Goal: Task Accomplishment & Management: Manage account settings

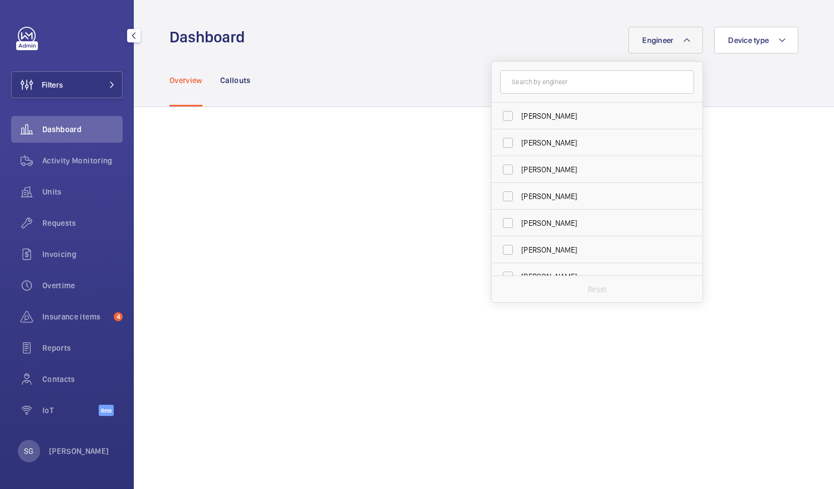
click at [47, 127] on span "Dashboard" at bounding box center [82, 129] width 80 height 11
click at [511, 86] on input "text" at bounding box center [597, 81] width 194 height 23
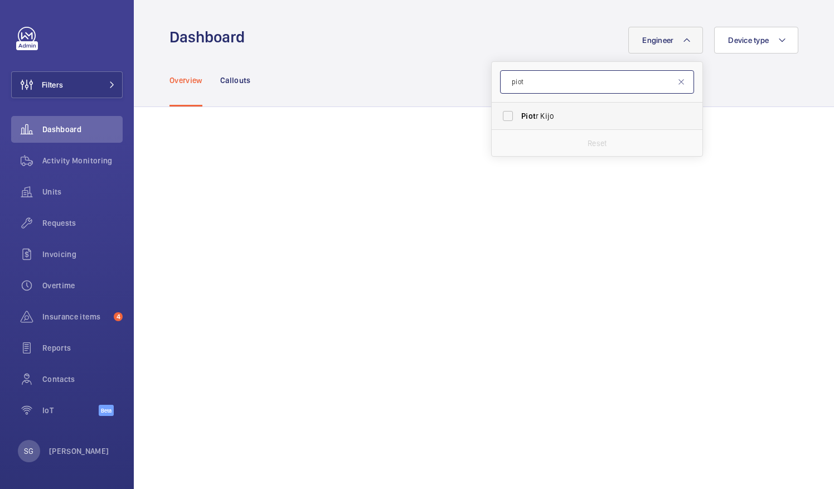
type input "piot"
click at [495, 114] on label "Piot r Kijo" at bounding box center [588, 116] width 194 height 27
click at [496, 114] on input "Piot r Kijo" at bounding box center [507, 116] width 22 height 22
checkbox input "true"
click at [739, 80] on div "Overview Callouts" at bounding box center [483, 79] width 629 height 53
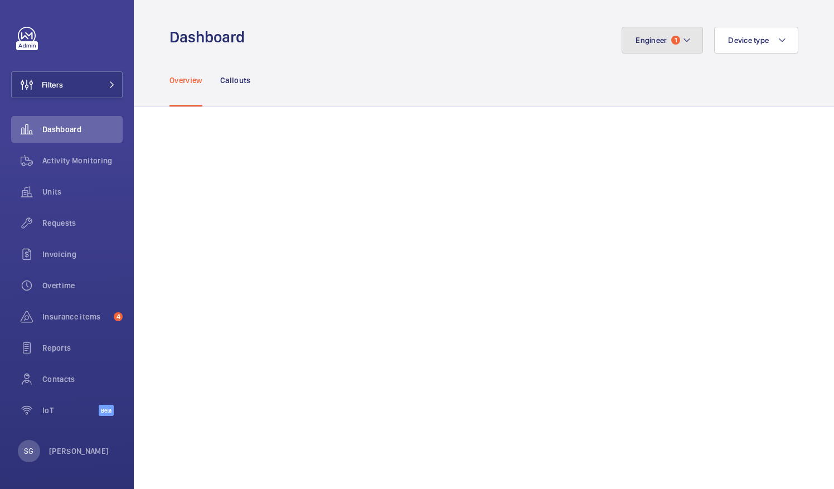
click at [670, 30] on button "Engineer 1" at bounding box center [661, 40] width 81 height 27
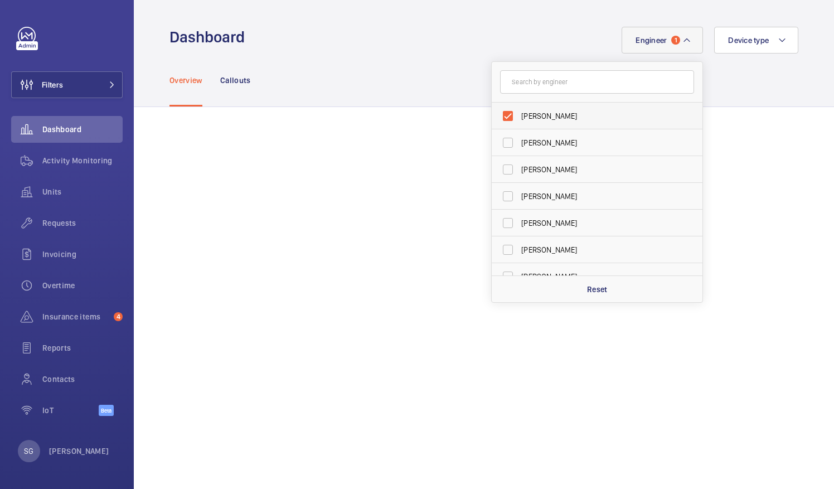
click at [500, 113] on label "[PERSON_NAME]" at bounding box center [588, 116] width 194 height 27
click at [500, 113] on input "[PERSON_NAME]" at bounding box center [507, 116] width 22 height 22
checkbox input "false"
click at [469, 65] on div "Overview Callouts" at bounding box center [483, 79] width 629 height 53
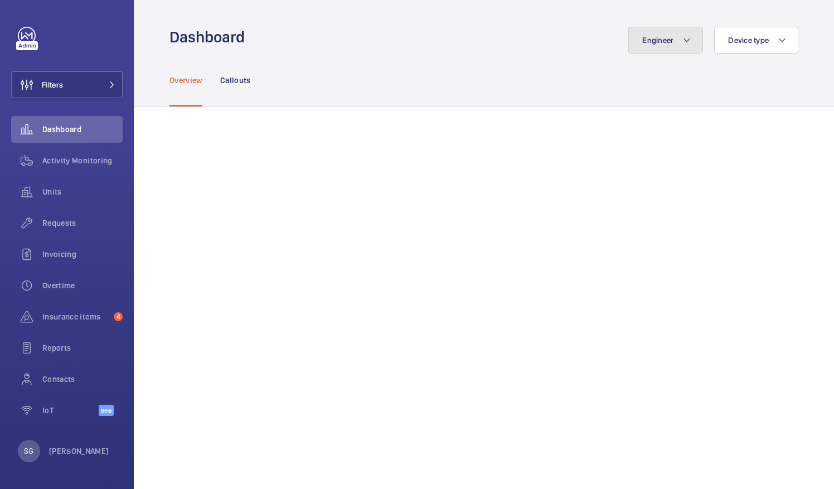
click at [662, 49] on button "Engineer" at bounding box center [665, 40] width 75 height 27
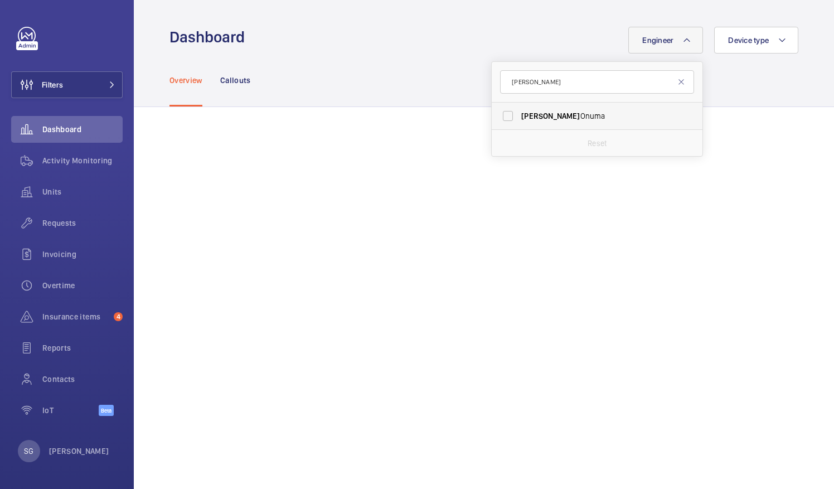
type input "[PERSON_NAME]"
click at [501, 115] on label "[PERSON_NAME]" at bounding box center [588, 116] width 194 height 27
click at [501, 115] on input "[PERSON_NAME]" at bounding box center [507, 116] width 22 height 22
checkbox input "true"
click at [482, 25] on wm-front-admin-header "Dashboard Engineer 1 [PERSON_NAME] Reset Device type" at bounding box center [484, 26] width 700 height 53
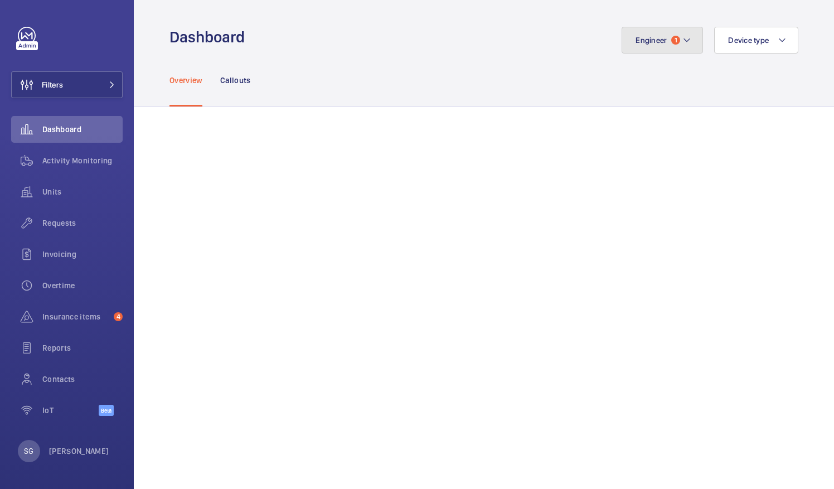
click at [671, 38] on span "1" at bounding box center [675, 40] width 9 height 9
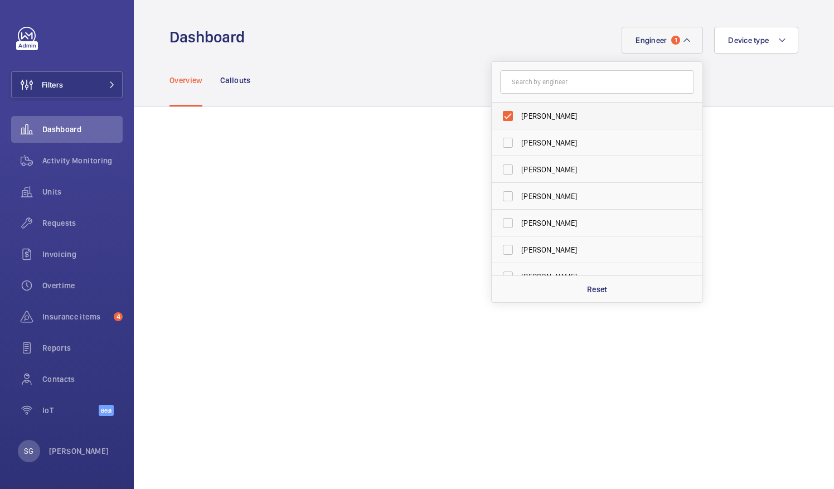
click at [497, 114] on label "[PERSON_NAME]" at bounding box center [588, 116] width 194 height 27
click at [497, 114] on input "[PERSON_NAME]" at bounding box center [507, 116] width 22 height 22
checkbox input "false"
click at [527, 76] on input "text" at bounding box center [597, 81] width 194 height 23
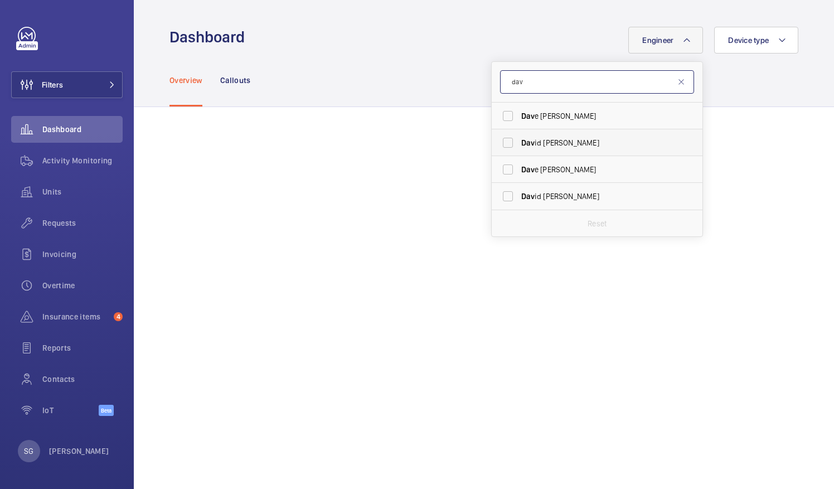
type input "dav"
click at [498, 138] on label "Dav id [PERSON_NAME]" at bounding box center [588, 142] width 194 height 27
click at [498, 138] on input "Dav id [PERSON_NAME]" at bounding box center [507, 142] width 22 height 22
checkbox input "true"
click at [763, 63] on div "Overview Callouts" at bounding box center [483, 79] width 629 height 53
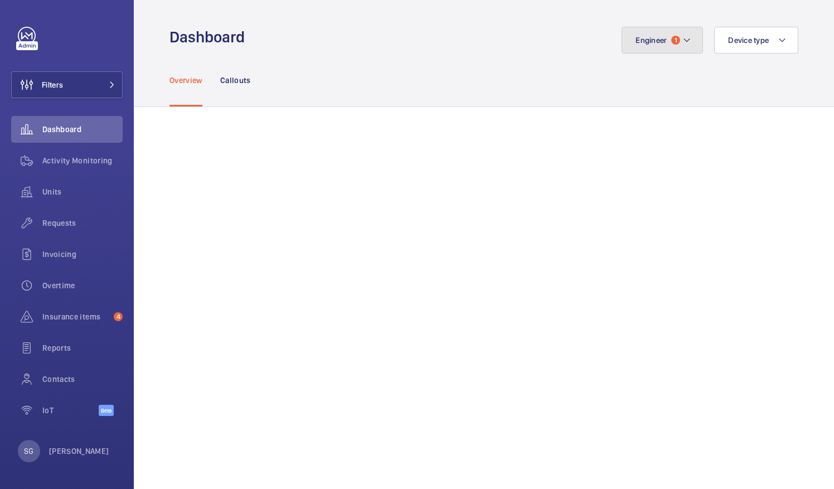
click at [682, 43] on mat-icon at bounding box center [686, 39] width 9 height 13
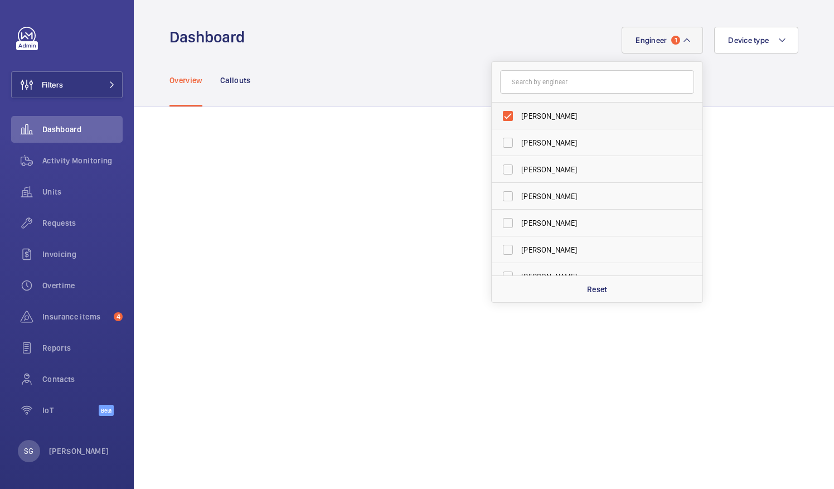
click at [500, 115] on label "[PERSON_NAME]" at bounding box center [588, 116] width 194 height 27
click at [500, 115] on input "[PERSON_NAME]" at bounding box center [507, 116] width 22 height 22
checkbox input "false"
click at [526, 91] on input "text" at bounding box center [597, 81] width 194 height 23
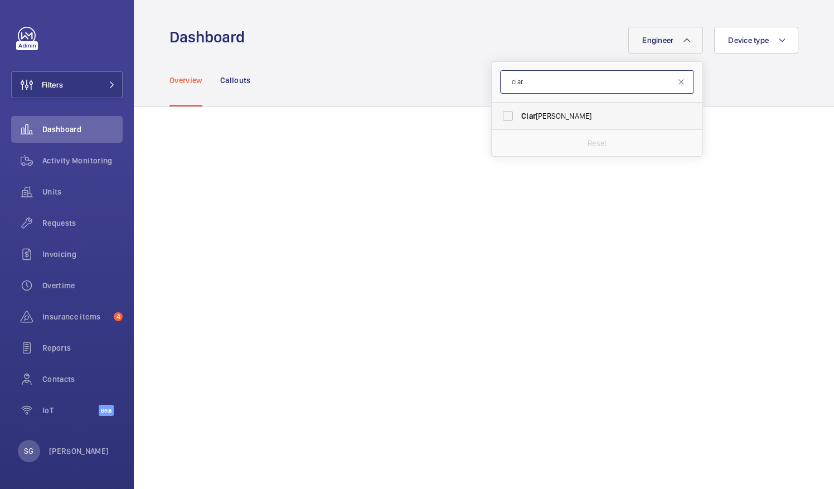
type input "clar"
click at [498, 115] on label "[PERSON_NAME]" at bounding box center [588, 116] width 194 height 27
click at [498, 115] on input "[PERSON_NAME]" at bounding box center [507, 116] width 22 height 22
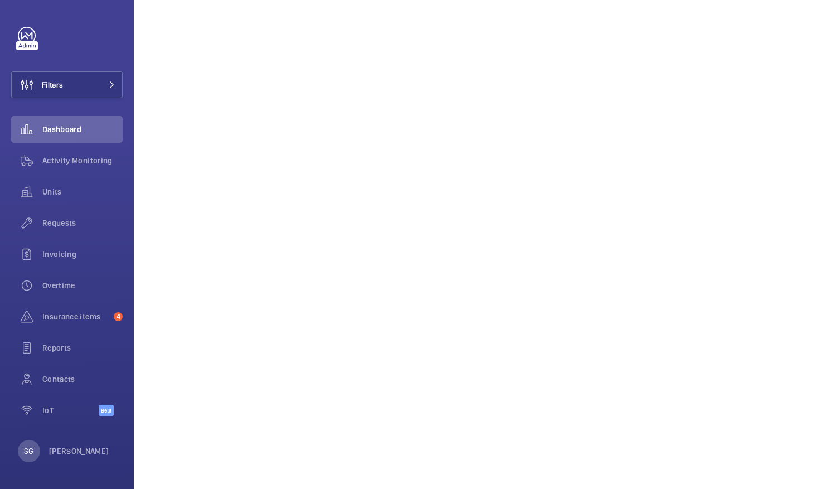
scroll to position [254, 0]
click at [101, 132] on span "Dashboard" at bounding box center [82, 129] width 80 height 11
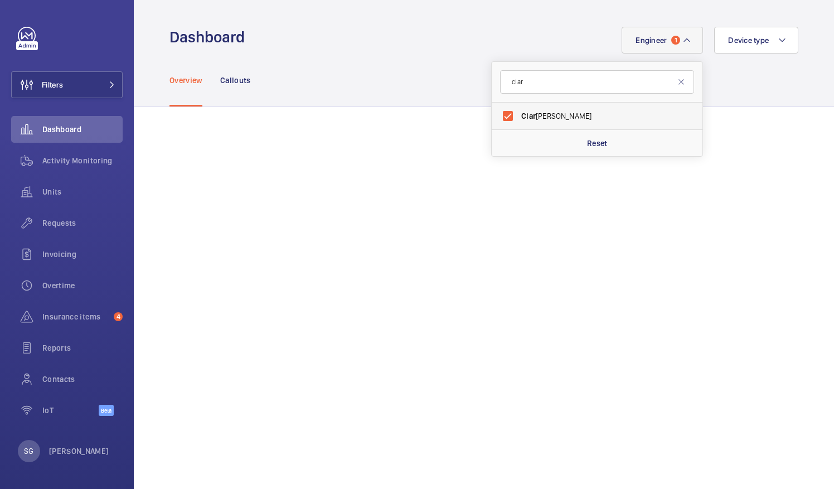
click at [506, 119] on label "[PERSON_NAME]" at bounding box center [588, 116] width 194 height 27
click at [506, 119] on input "[PERSON_NAME]" at bounding box center [507, 116] width 22 height 22
checkbox input "false"
click at [676, 80] on mat-icon at bounding box center [680, 81] width 9 height 9
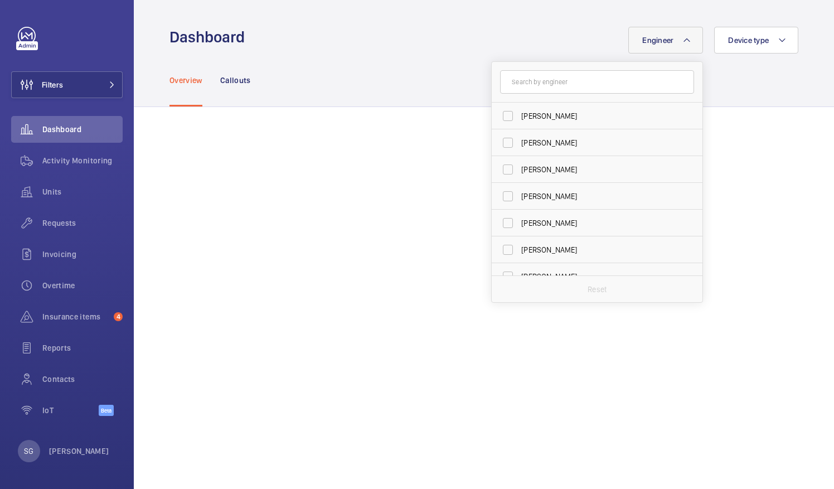
click at [783, 71] on div "Overview Callouts" at bounding box center [483, 79] width 629 height 53
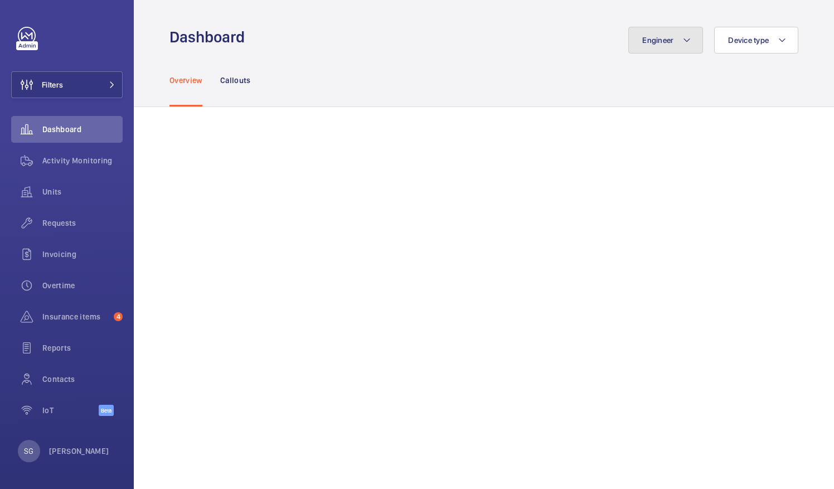
click at [642, 37] on span "Engineer" at bounding box center [657, 40] width 31 height 9
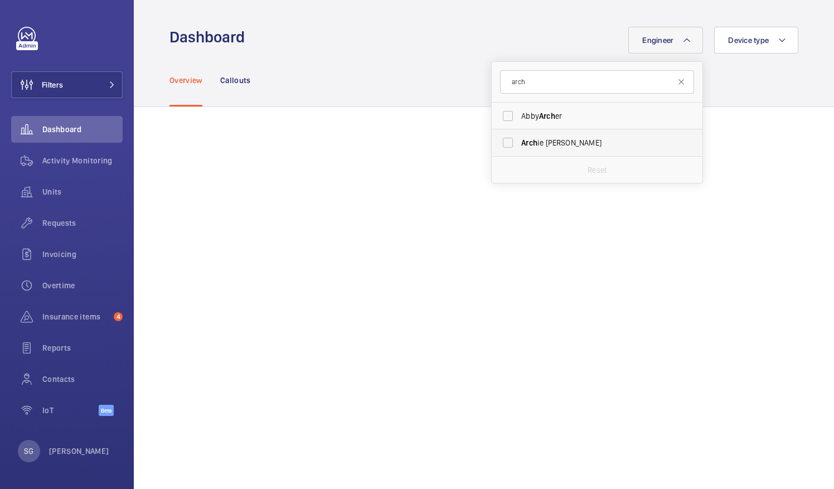
type input "arch"
click at [496, 143] on label "Arch ie [PERSON_NAME]" at bounding box center [588, 142] width 194 height 27
click at [496, 143] on input "Arch ie [PERSON_NAME]" at bounding box center [507, 142] width 22 height 22
checkbox input "true"
click at [676, 86] on mat-icon at bounding box center [680, 81] width 9 height 9
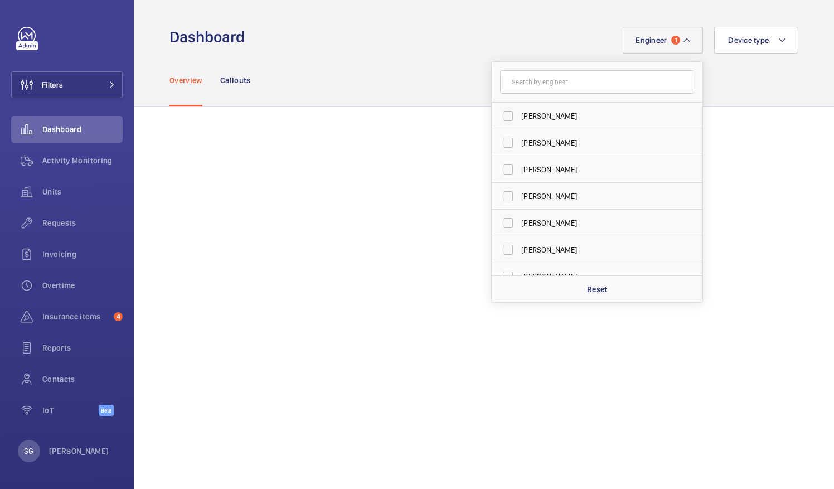
click at [721, 85] on div "Overview Callouts" at bounding box center [483, 79] width 629 height 53
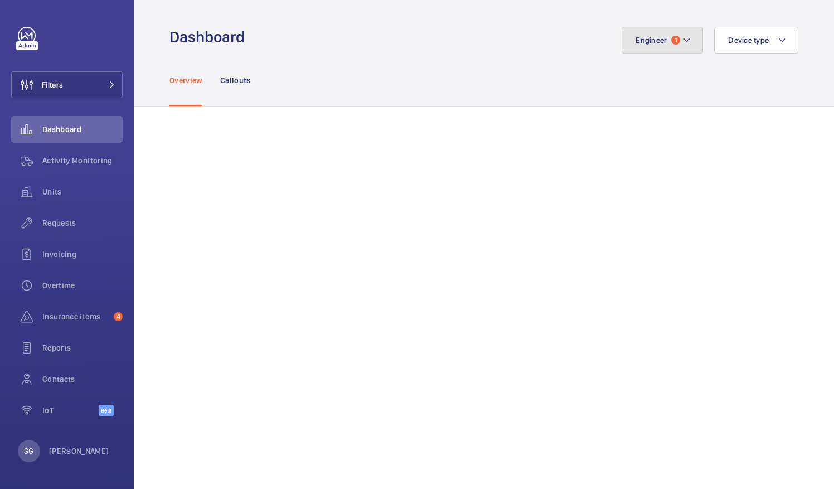
click at [673, 36] on button "Engineer 1" at bounding box center [661, 40] width 81 height 27
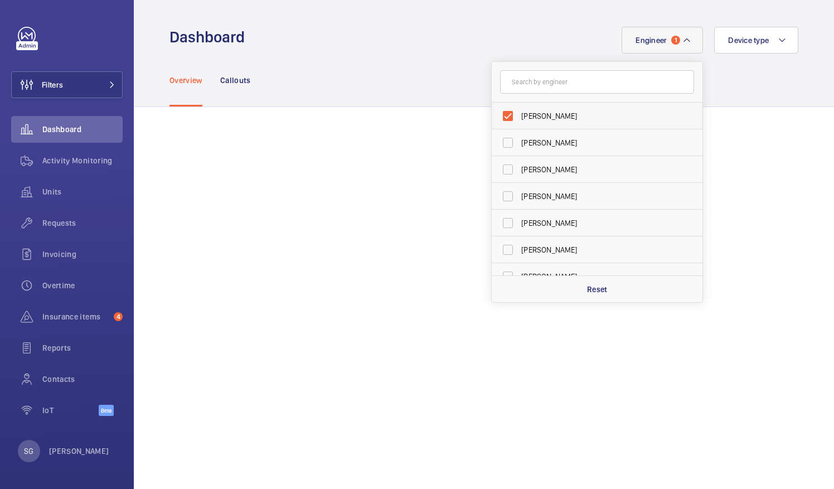
click at [492, 113] on label "[PERSON_NAME]" at bounding box center [588, 116] width 194 height 27
click at [496, 113] on input "[PERSON_NAME]" at bounding box center [507, 116] width 22 height 22
checkbox input "false"
click at [471, 27] on div "Engineer [PERSON_NAME] [PERSON_NAME] [PERSON_NAME] [PERSON_NAME] [PERSON_NAME] …" at bounding box center [524, 40] width 547 height 27
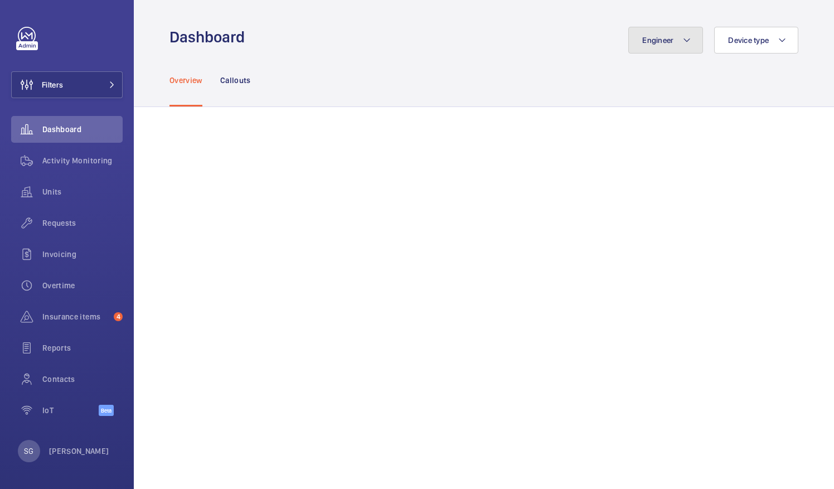
click at [669, 46] on button "Engineer" at bounding box center [665, 40] width 75 height 27
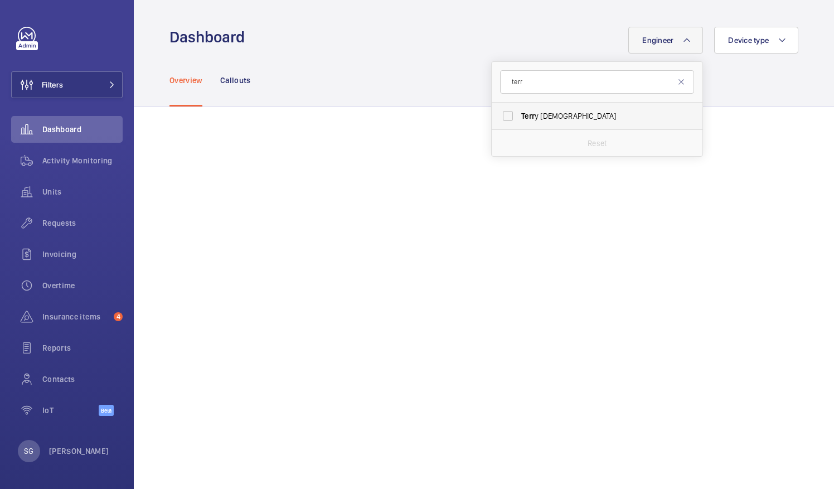
type input "terr"
click at [500, 113] on label "Terr y French" at bounding box center [588, 116] width 194 height 27
click at [500, 113] on input "Terr y French" at bounding box center [507, 116] width 22 height 22
checkbox input "true"
click at [676, 79] on mat-icon at bounding box center [680, 81] width 9 height 9
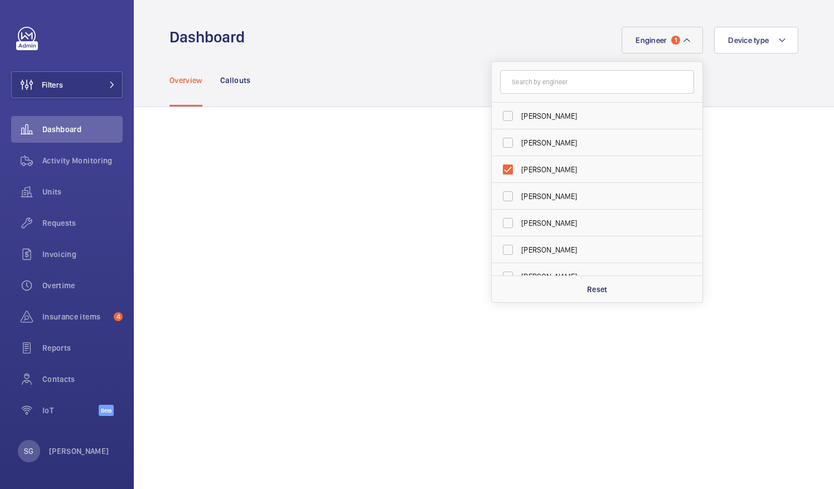
scroll to position [157, 0]
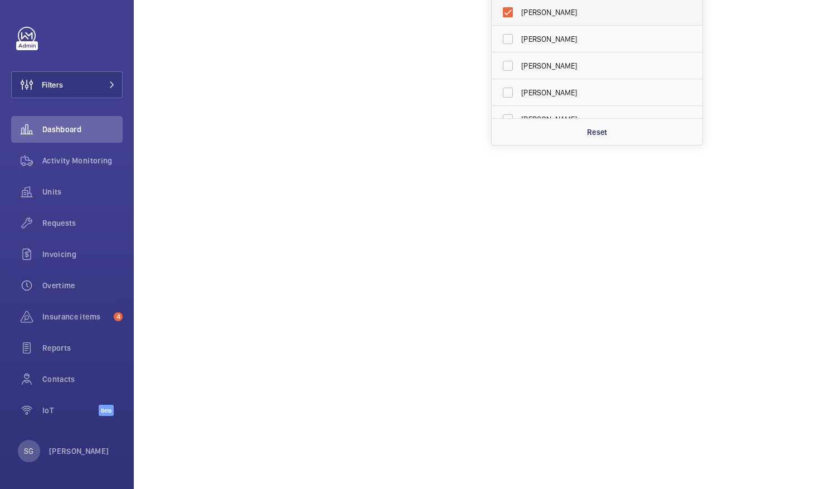
click at [498, 8] on label "[PERSON_NAME]" at bounding box center [588, 12] width 194 height 27
click at [498, 8] on input "[PERSON_NAME]" at bounding box center [507, 12] width 22 height 22
checkbox input "false"
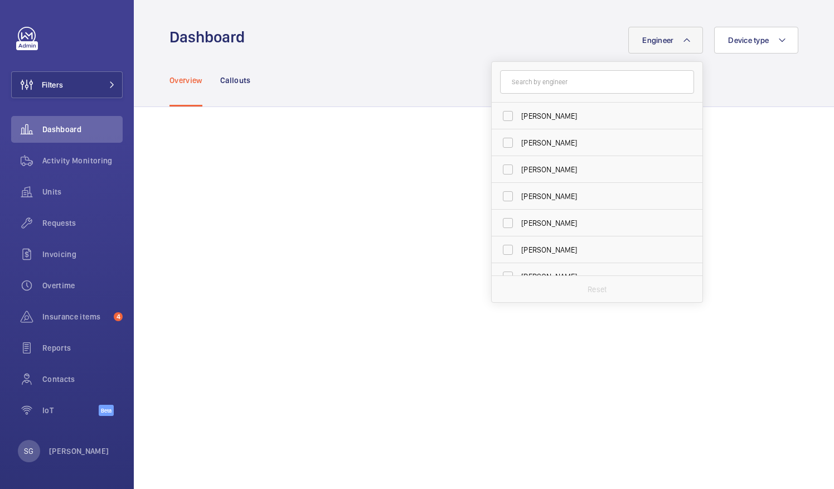
click at [739, 87] on div "Overview Callouts" at bounding box center [483, 79] width 629 height 53
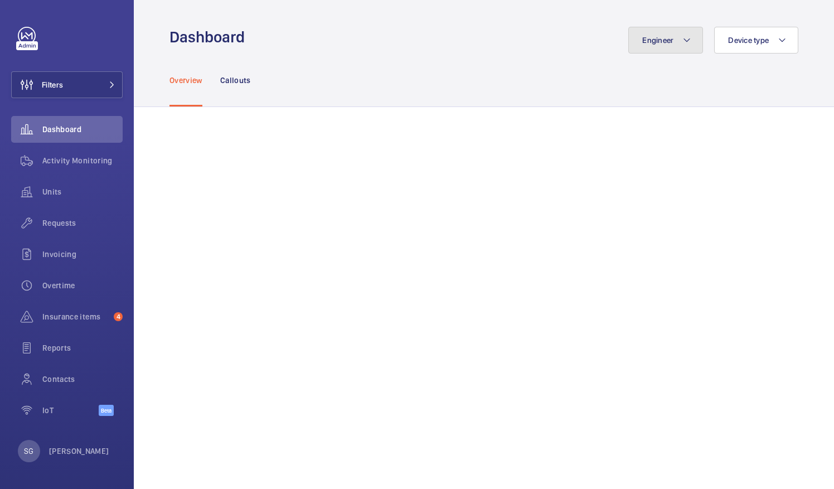
click at [661, 35] on button "Engineer" at bounding box center [665, 40] width 75 height 27
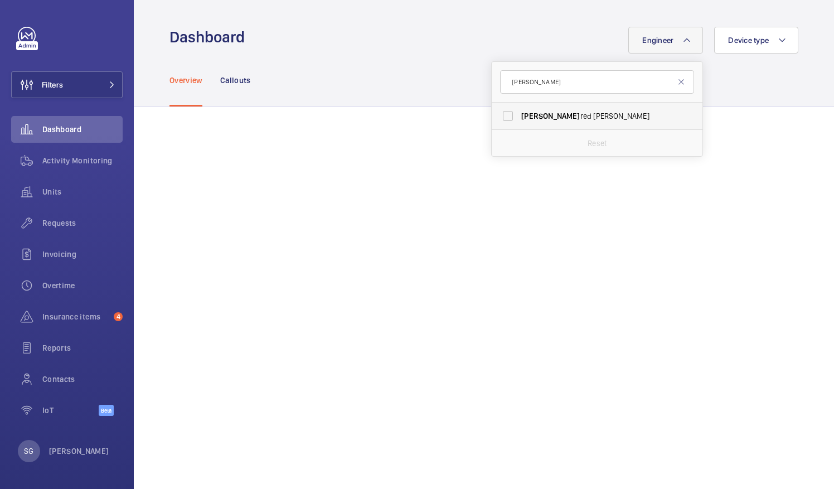
type input "[PERSON_NAME]"
click at [496, 117] on label "[PERSON_NAME]" at bounding box center [588, 116] width 194 height 27
click at [496, 117] on input "[PERSON_NAME]" at bounding box center [507, 116] width 22 height 22
checkbox input "true"
click at [676, 83] on mat-icon at bounding box center [680, 81] width 9 height 9
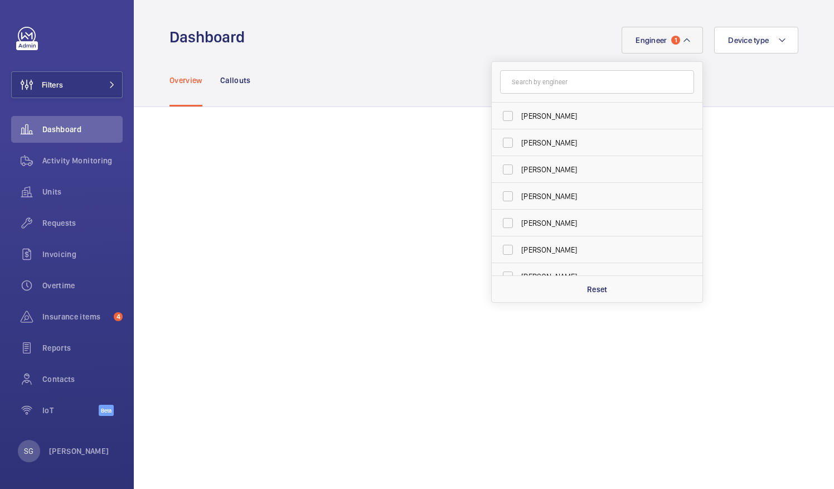
click at [772, 95] on div "Overview Callouts" at bounding box center [483, 79] width 629 height 53
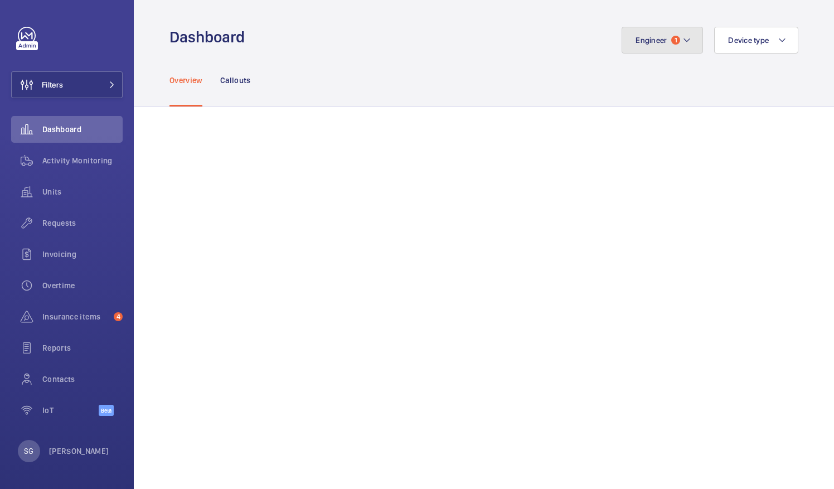
click at [667, 46] on button "Engineer 1" at bounding box center [661, 40] width 81 height 27
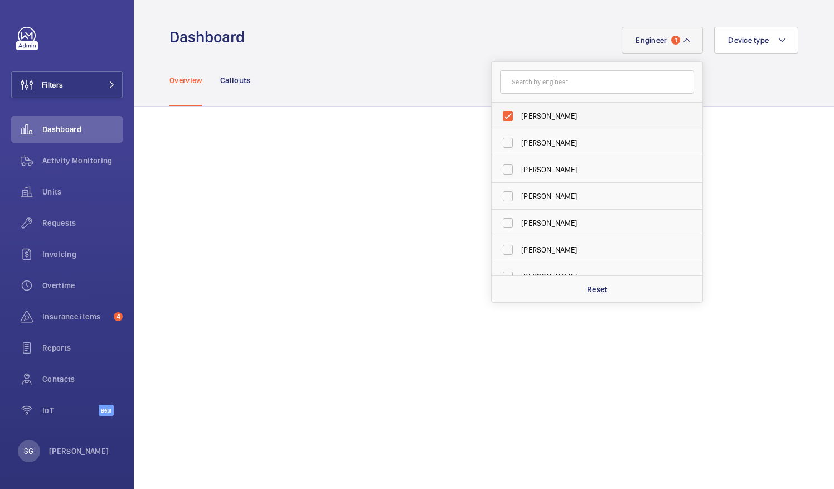
click at [496, 115] on label "[PERSON_NAME]" at bounding box center [588, 116] width 194 height 27
click at [496, 115] on input "[PERSON_NAME]" at bounding box center [507, 116] width 22 height 22
checkbox input "false"
click at [531, 86] on input "text" at bounding box center [597, 81] width 194 height 23
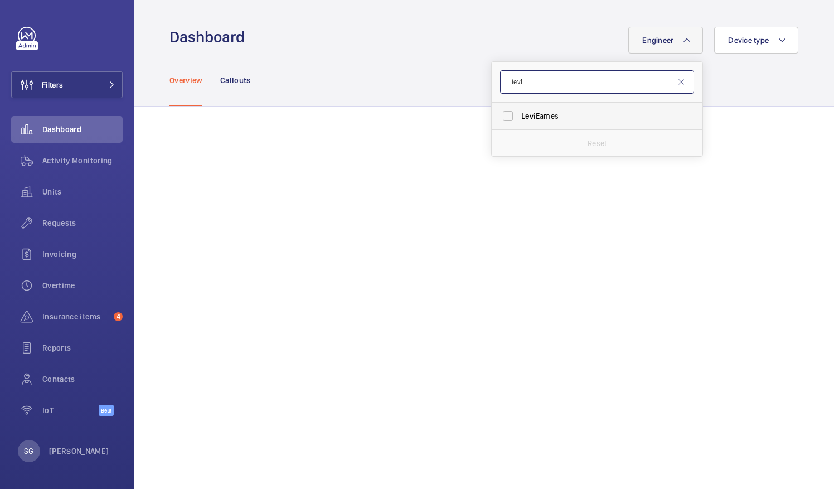
type input "levi"
click at [501, 115] on label "[PERSON_NAME]" at bounding box center [588, 116] width 194 height 27
click at [501, 115] on input "[PERSON_NAME]" at bounding box center [507, 116] width 22 height 22
checkbox input "true"
drag, startPoint x: 668, startPoint y: 84, endPoint x: 708, endPoint y: 109, distance: 48.1
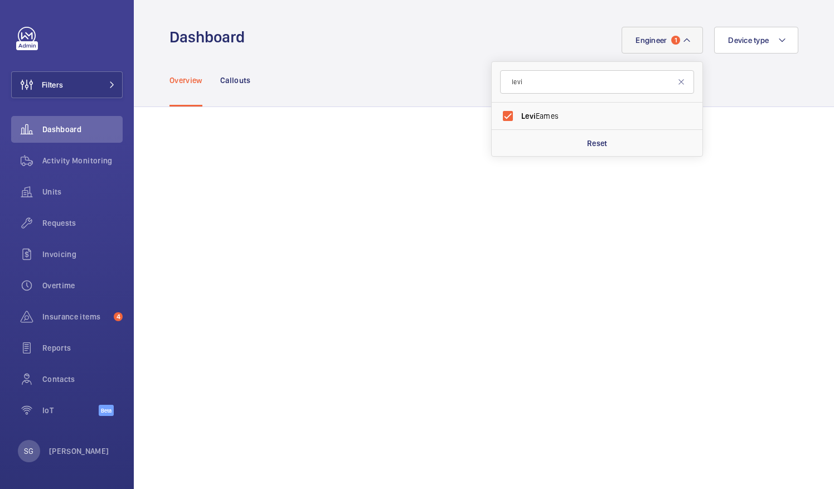
click at [676, 84] on mat-icon at bounding box center [680, 81] width 9 height 9
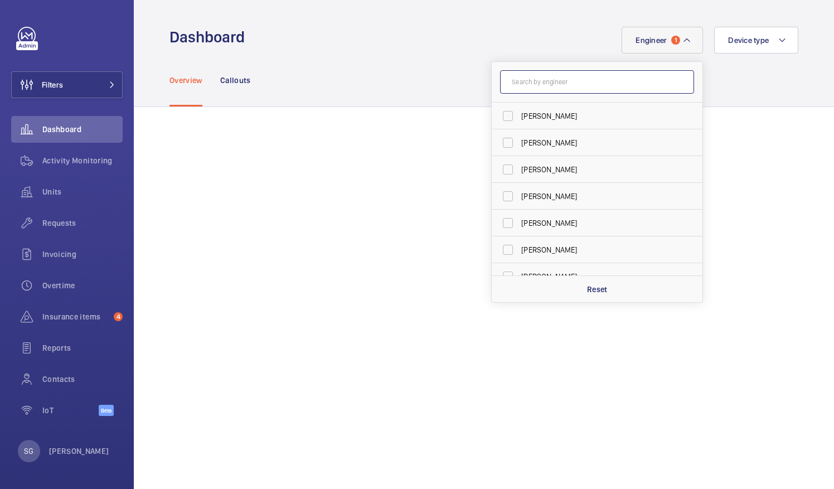
click at [602, 85] on input "text" at bounding box center [597, 81] width 194 height 23
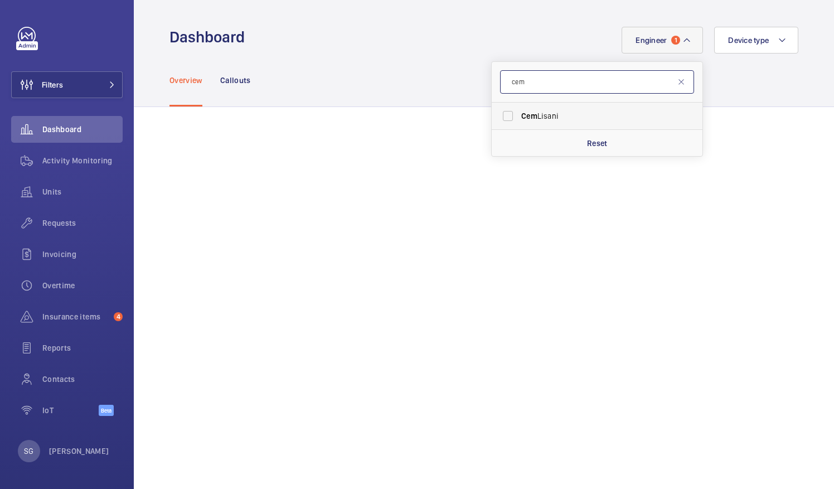
type input "cem"
click at [496, 114] on label "[PERSON_NAME]" at bounding box center [588, 116] width 194 height 27
click at [496, 114] on input "[PERSON_NAME]" at bounding box center [507, 116] width 22 height 22
checkbox input "true"
click at [669, 36] on button "Engineer 2" at bounding box center [661, 40] width 81 height 27
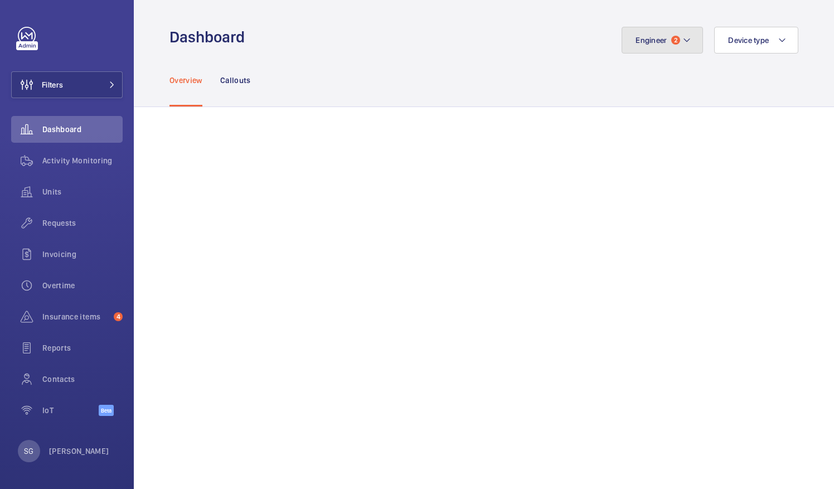
click at [669, 36] on button "Engineer 2" at bounding box center [661, 40] width 81 height 27
click at [672, 34] on button "Engineer 2" at bounding box center [661, 40] width 81 height 27
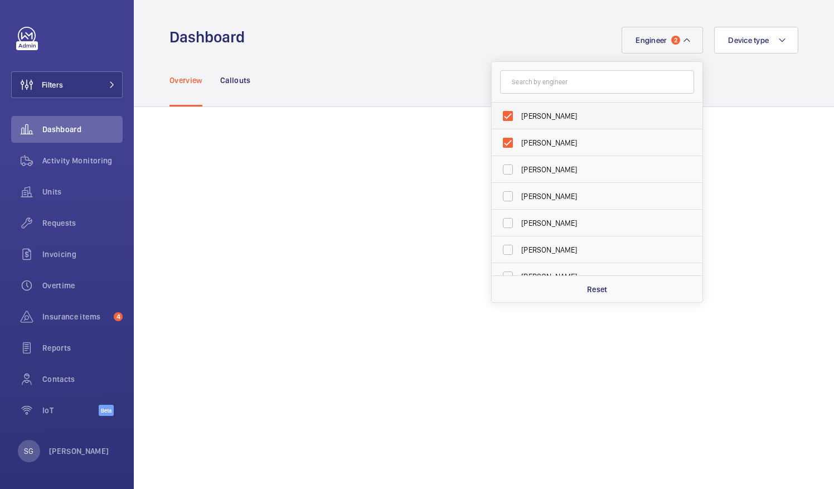
click at [500, 113] on label "[PERSON_NAME]" at bounding box center [588, 116] width 194 height 27
click at [500, 113] on input "[PERSON_NAME]" at bounding box center [507, 116] width 22 height 22
checkbox input "false"
click at [799, 71] on div "Overview Callouts" at bounding box center [484, 79] width 700 height 53
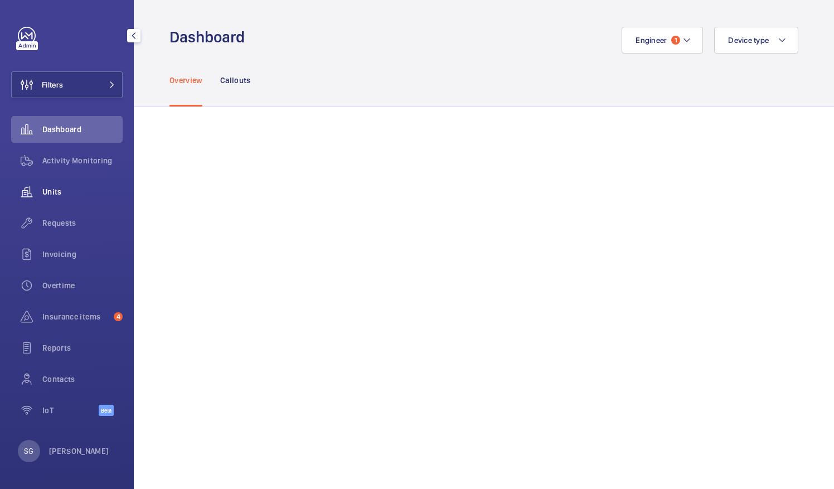
click at [92, 189] on span "Units" at bounding box center [82, 191] width 80 height 11
